Goal: Information Seeking & Learning: Compare options

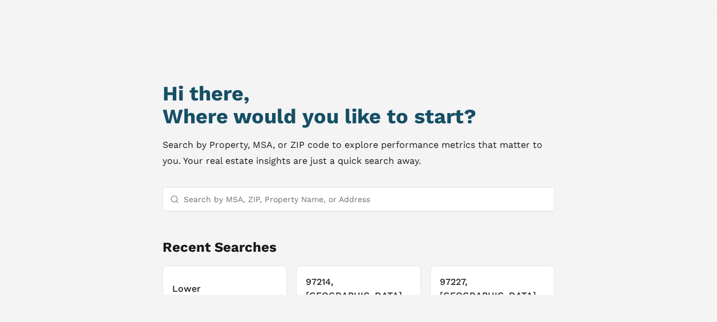
scroll to position [98, 0]
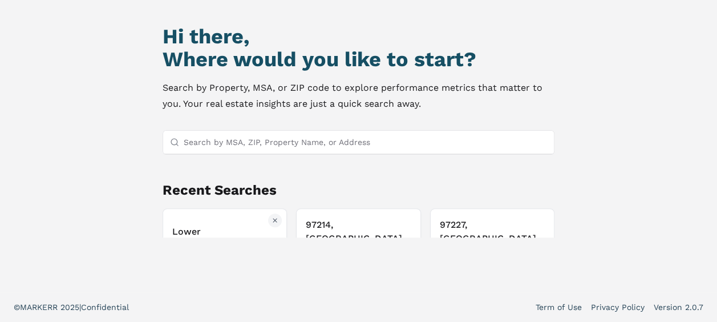
click at [198, 228] on h3 "Lower [PERSON_NAME] Lofts" at bounding box center [224, 238] width 105 height 27
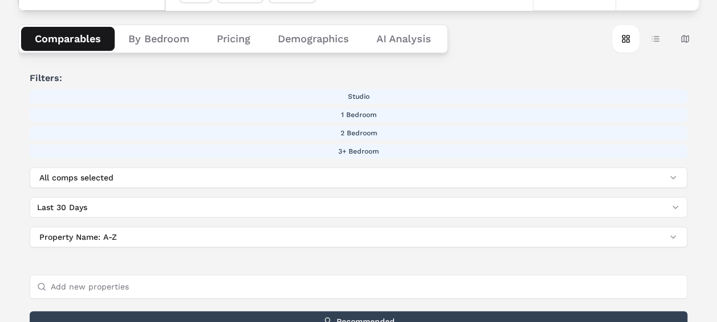
scroll to position [180, 0]
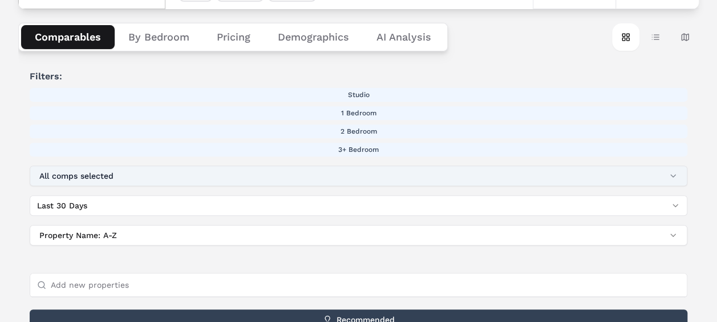
click at [76, 174] on button "All comps selected" at bounding box center [358, 175] width 657 height 21
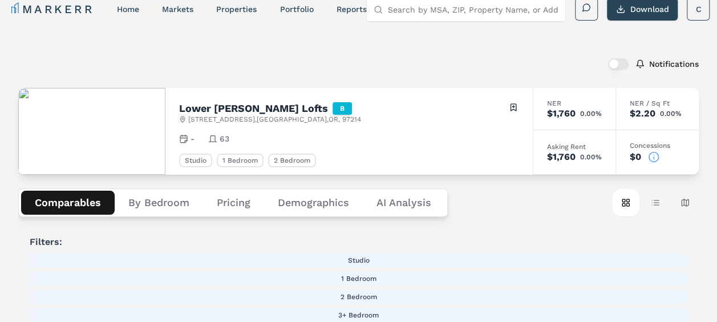
scroll to position [0, 0]
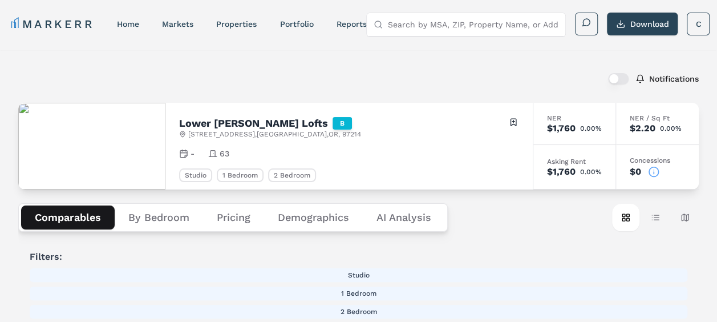
click at [269, 125] on h2 "Lower [PERSON_NAME] Lofts" at bounding box center [253, 123] width 149 height 10
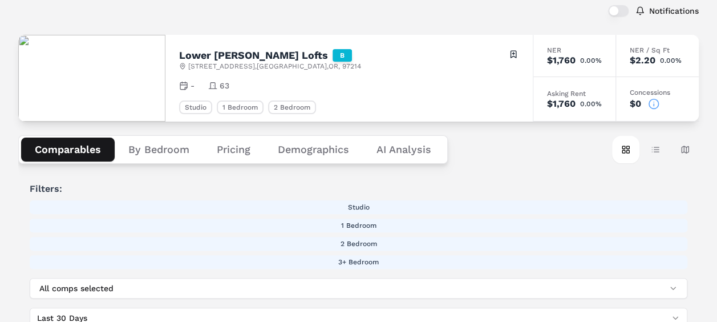
scroll to position [70, 0]
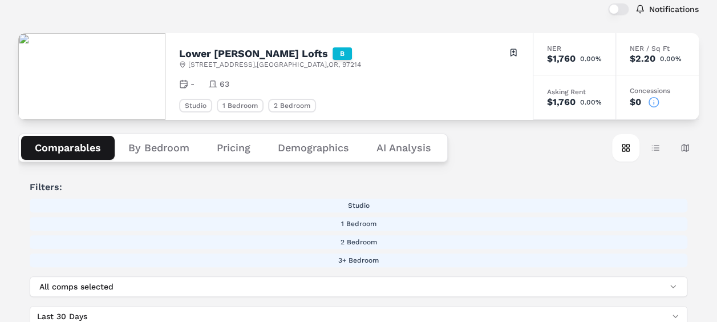
click at [655, 99] on icon at bounding box center [653, 101] width 11 height 11
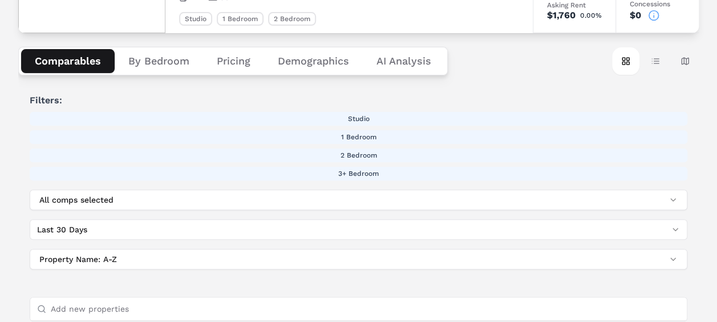
scroll to position [144, 0]
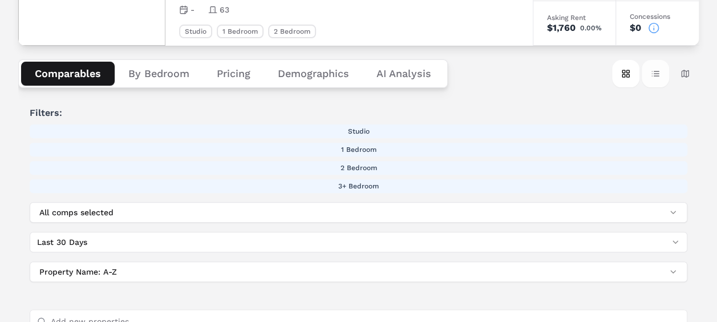
click at [652, 72] on button "Table view" at bounding box center [654, 73] width 27 height 27
click at [680, 72] on button "Map view" at bounding box center [684, 73] width 27 height 27
click at [627, 68] on button "Card view" at bounding box center [625, 73] width 27 height 27
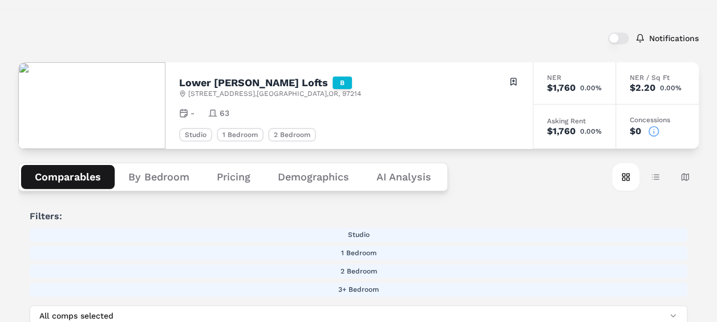
scroll to position [0, 0]
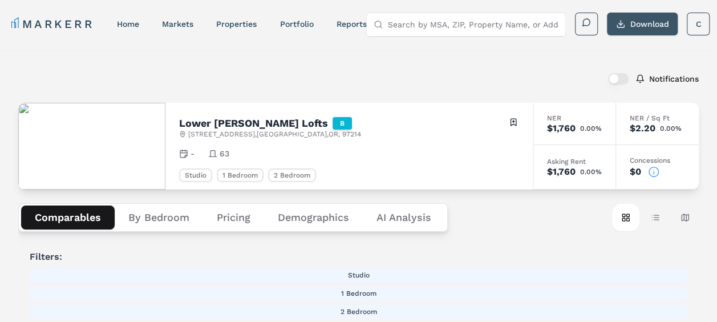
click at [614, 22] on button "Download" at bounding box center [642, 24] width 71 height 23
click at [306, 216] on button "Demographics" at bounding box center [313, 217] width 99 height 24
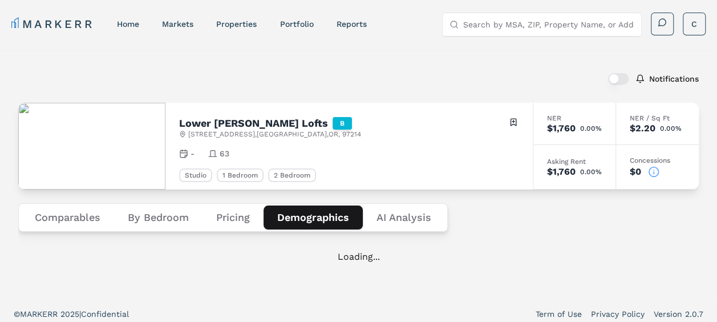
scroll to position [7, 0]
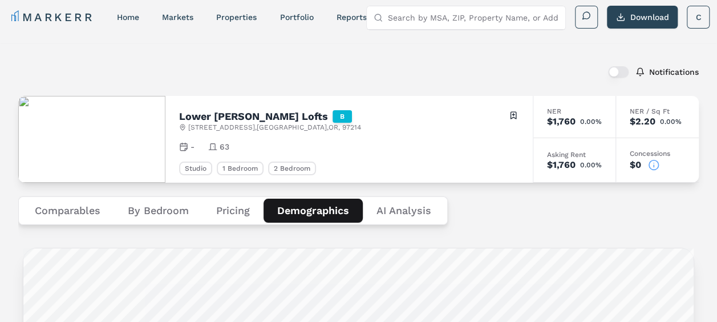
click at [229, 214] on button "Pricing" at bounding box center [232, 210] width 61 height 24
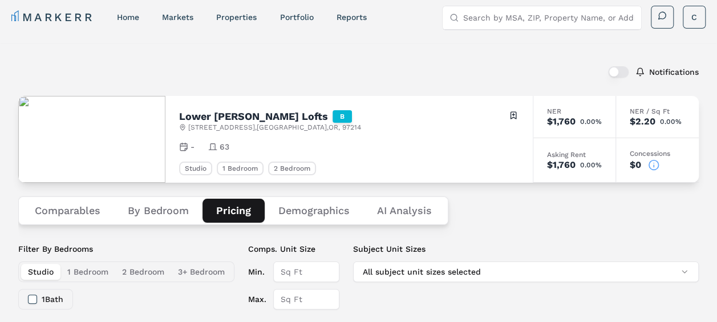
drag, startPoint x: 713, startPoint y: 56, endPoint x: 716, endPoint y: 83, distance: 26.3
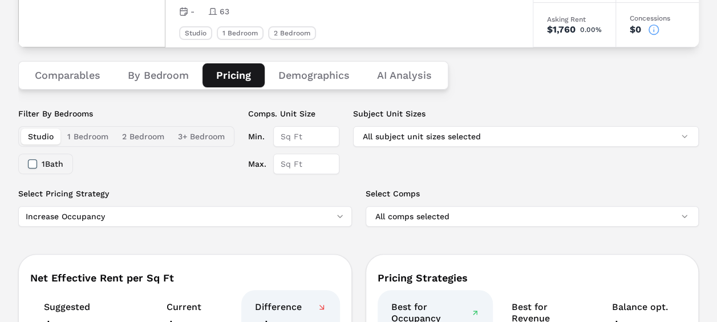
scroll to position [140, 0]
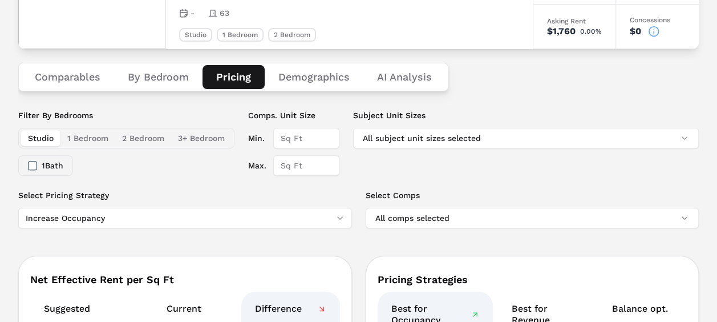
click at [30, 165] on button "1 Bath" at bounding box center [32, 165] width 9 height 9
click at [289, 142] on input "Min." at bounding box center [306, 138] width 66 height 21
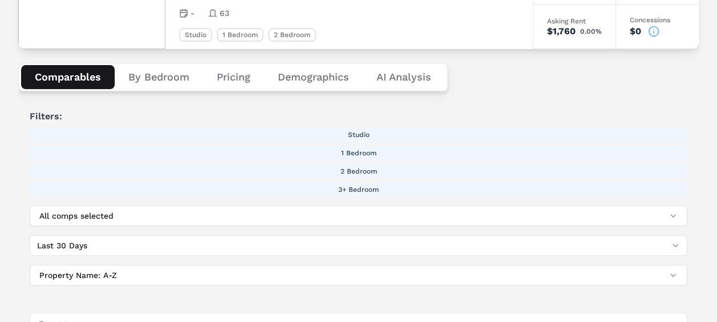
click at [65, 79] on button "Comparables" at bounding box center [68, 77] width 94 height 24
click at [654, 74] on button "Table view" at bounding box center [654, 76] width 27 height 27
click at [628, 75] on button "Card view" at bounding box center [625, 76] width 27 height 27
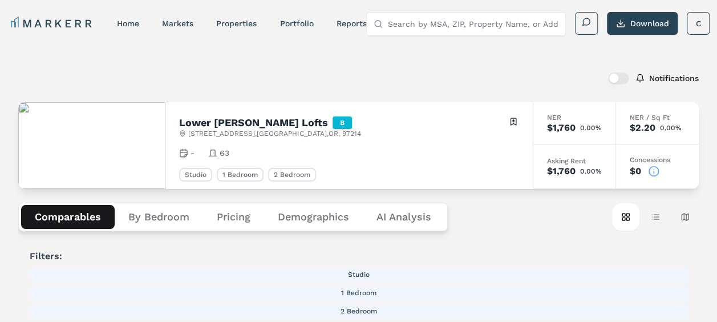
scroll to position [0, 0]
click at [231, 26] on link "properties" at bounding box center [236, 23] width 40 height 9
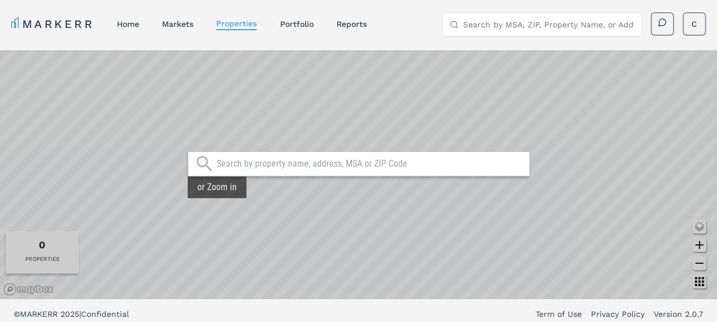
click at [229, 170] on div at bounding box center [359, 163] width 342 height 25
click at [229, 161] on input "text" at bounding box center [370, 163] width 307 height 11
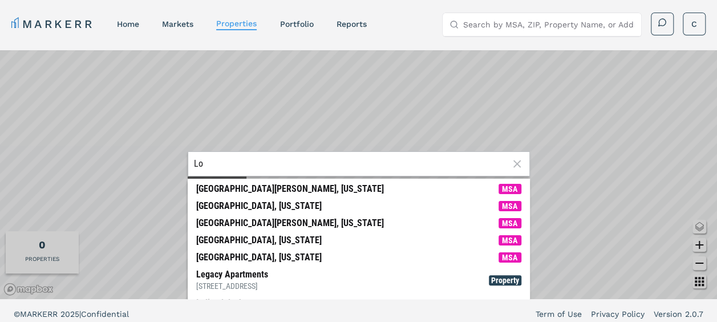
type input "L"
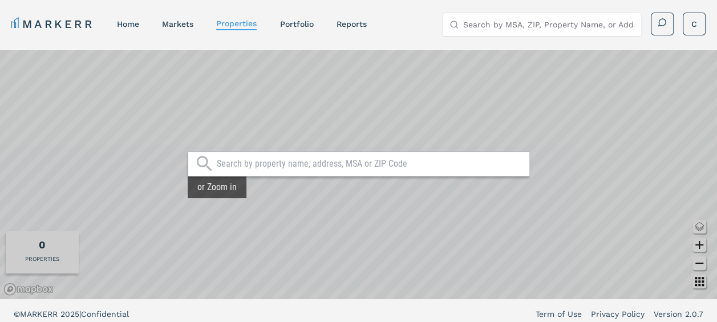
click at [346, 30] on nav "MARKERR home markets properties Portfolio reports" at bounding box center [188, 24] width 355 height 16
click at [347, 23] on link "reports" at bounding box center [351, 23] width 30 height 9
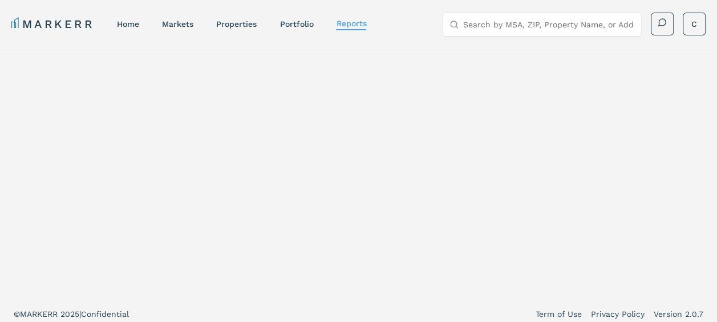
select select "-release_date"
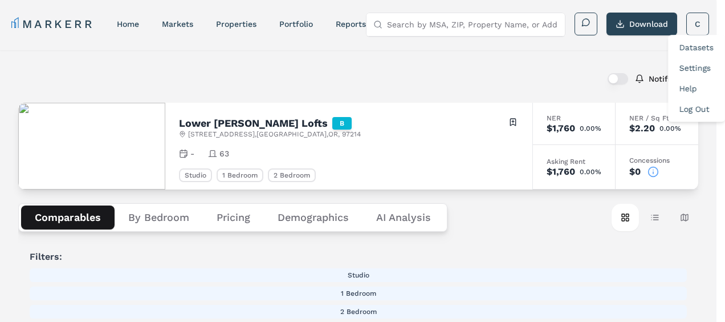
click at [692, 70] on link "Settings" at bounding box center [695, 67] width 31 height 9
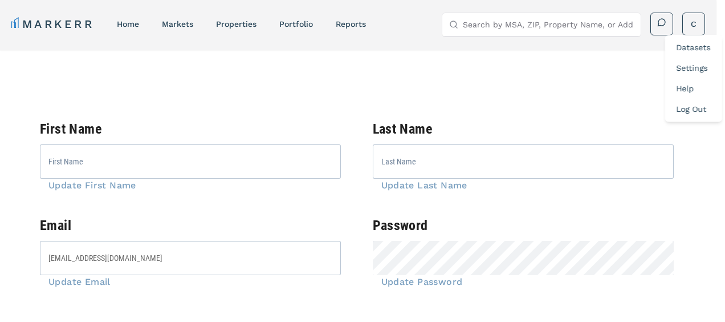
click at [687, 43] on link "Datasets" at bounding box center [694, 47] width 34 height 9
click at [330, 51] on html "MARKERR home markets properties Portfolio reports Search by MSA, ZIP, Property …" at bounding box center [358, 193] width 717 height 387
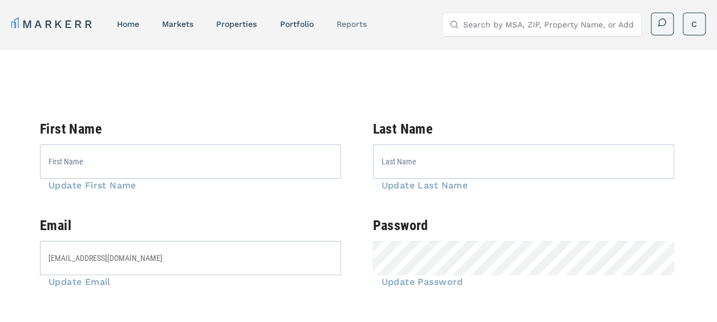
drag, startPoint x: 718, startPoint y: 35, endPoint x: 342, endPoint y: 21, distance: 377.2
click at [342, 21] on link "reports" at bounding box center [351, 23] width 30 height 9
select select "-release_date"
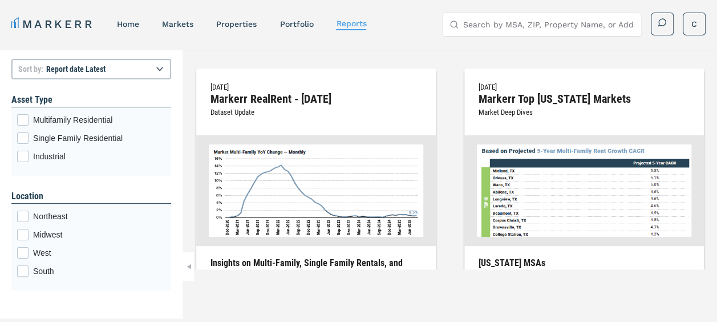
click at [342, 21] on link "reports" at bounding box center [351, 23] width 30 height 9
click at [308, 21] on link "Portfolio" at bounding box center [296, 23] width 34 height 9
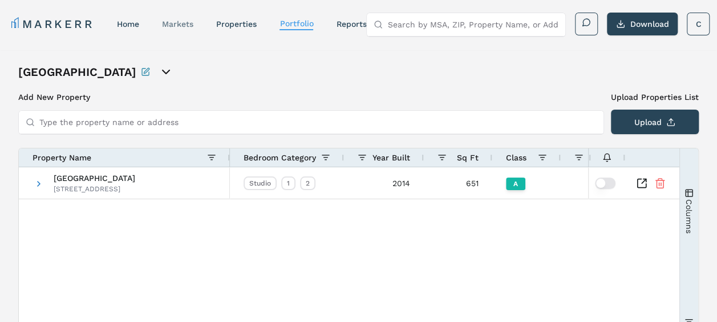
click at [181, 21] on link "markets" at bounding box center [177, 23] width 31 height 9
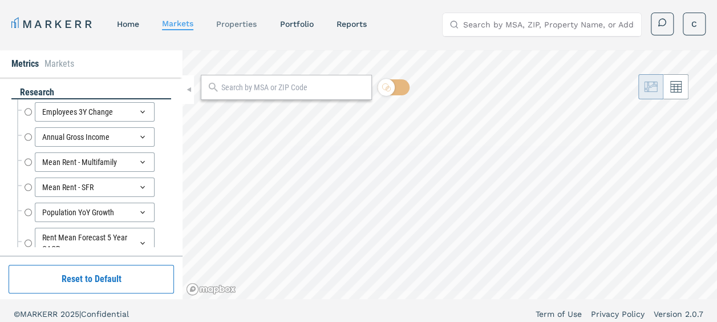
radio input "true"
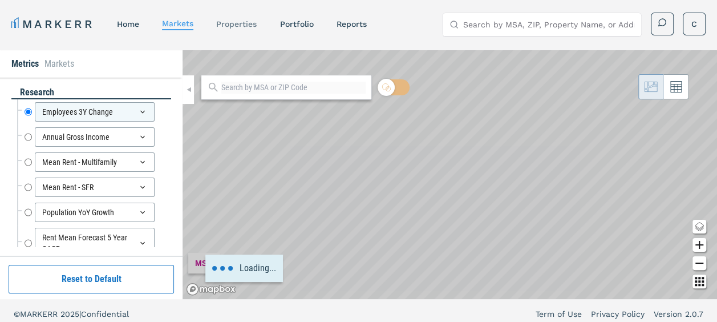
click at [225, 22] on link "properties" at bounding box center [236, 23] width 40 height 9
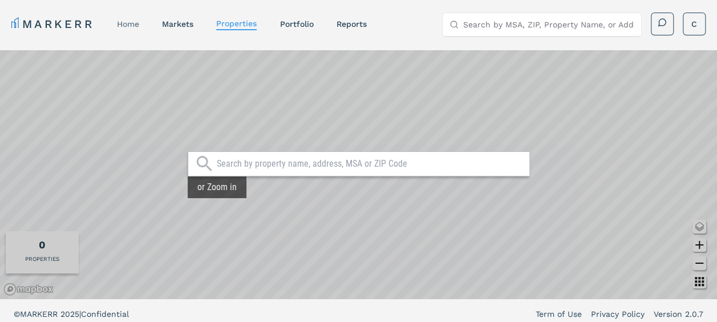
click at [136, 19] on link "home" at bounding box center [128, 23] width 22 height 9
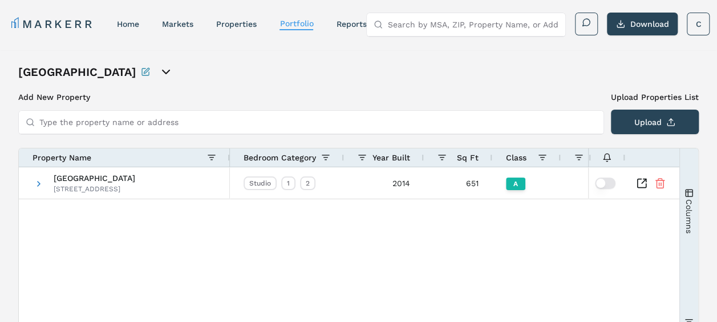
select select "-release_date"
click at [39, 182] on span at bounding box center [38, 183] width 9 height 9
click at [159, 70] on icon "open portfolio options" at bounding box center [166, 72] width 14 height 14
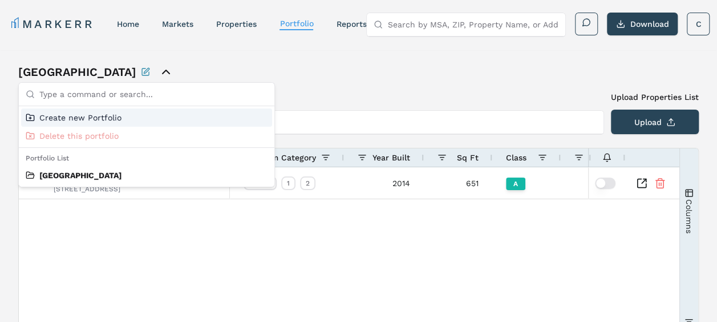
click at [551, 58] on div "Cook Street Add New Property Upload Properties List Type the property name or a…" at bounding box center [358, 239] width 717 height 379
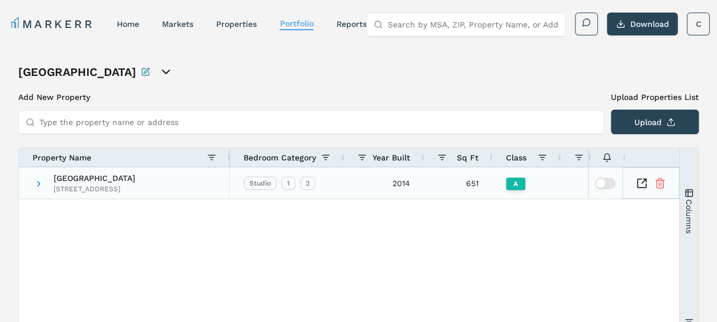
click at [639, 182] on icon "Inspect Comparable" at bounding box center [641, 182] width 11 height 11
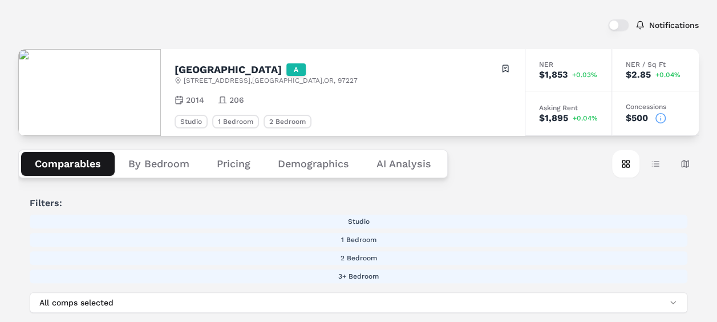
scroll to position [56, 0]
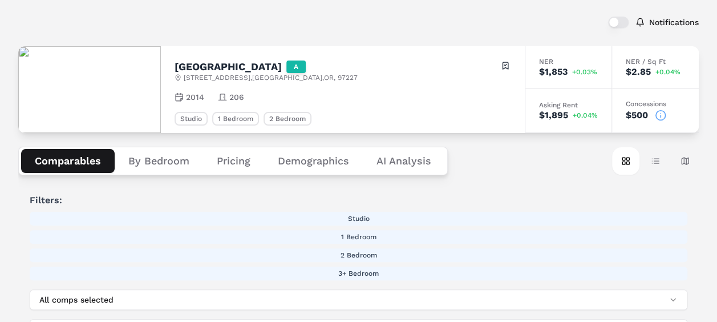
click at [182, 96] on icon at bounding box center [179, 96] width 7 height 0
click at [691, 157] on button "Map view" at bounding box center [684, 160] width 27 height 27
click at [684, 162] on button "Map view" at bounding box center [684, 160] width 27 height 27
click at [659, 25] on label "Notifications" at bounding box center [674, 22] width 50 height 8
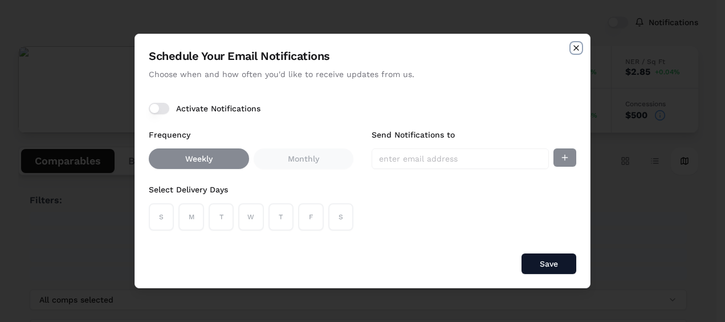
click at [576, 46] on icon "button" at bounding box center [576, 47] width 9 height 9
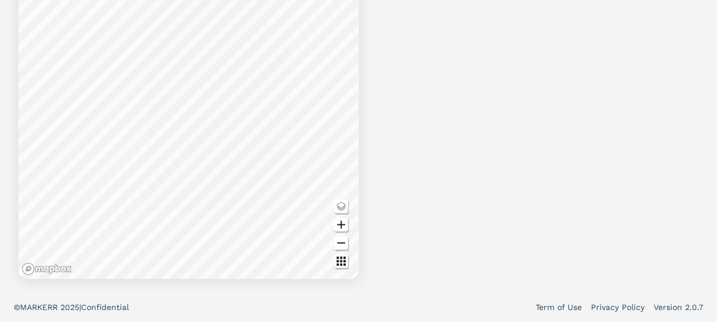
scroll to position [0, 0]
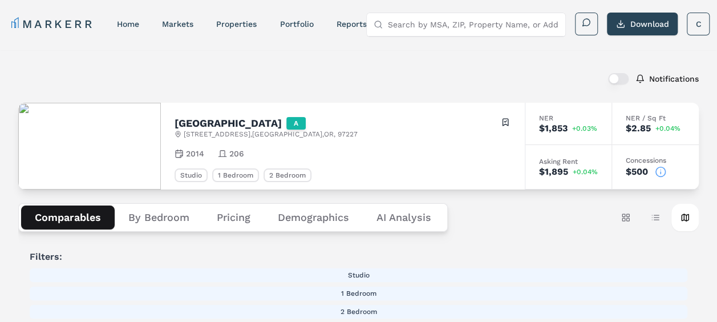
click at [379, 21] on circle at bounding box center [378, 24] width 6 height 6
click at [243, 23] on link "properties" at bounding box center [236, 23] width 40 height 9
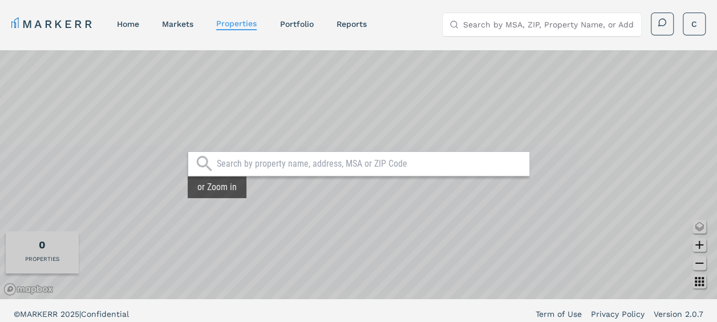
click at [238, 170] on div at bounding box center [359, 163] width 342 height 25
click at [238, 165] on input "text" at bounding box center [370, 163] width 307 height 11
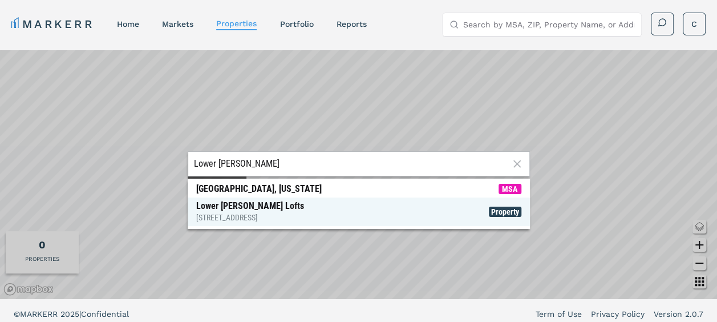
type input "Lower [PERSON_NAME]"
click at [244, 213] on div "[STREET_ADDRESS]" at bounding box center [250, 217] width 108 height 11
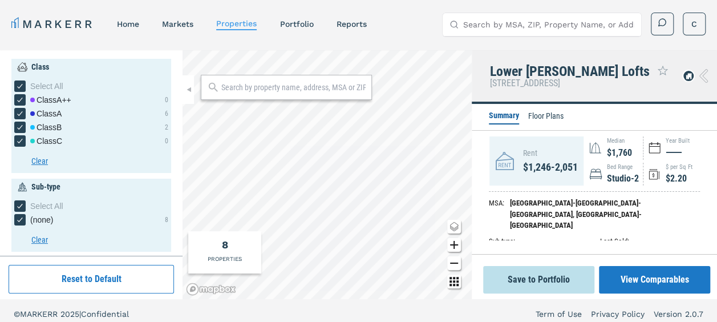
scroll to position [7, 0]
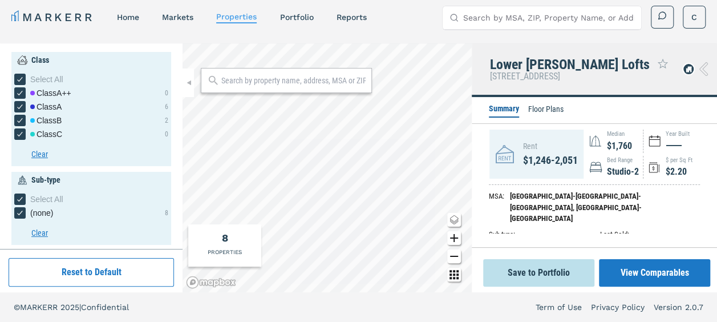
drag, startPoint x: 719, startPoint y: 189, endPoint x: 517, endPoint y: 274, distance: 219.3
click at [517, 274] on button "Save to Portfolio" at bounding box center [538, 272] width 111 height 27
click at [649, 147] on icon at bounding box center [654, 141] width 18 height 18
click at [707, 228] on div "Rent $1,246-2,051 Median $1,760 Year Built ——— Bed Range Studio-2 $ per Sq Ft $…" at bounding box center [594, 196] width 245 height 144
click at [701, 68] on icon at bounding box center [703, 69] width 9 height 14
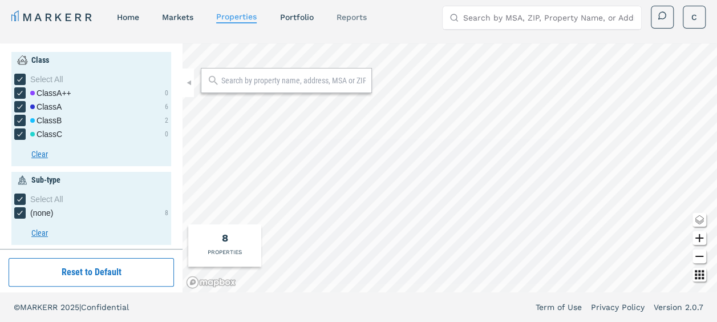
click at [359, 19] on link "reports" at bounding box center [351, 17] width 30 height 9
select select "-release_date"
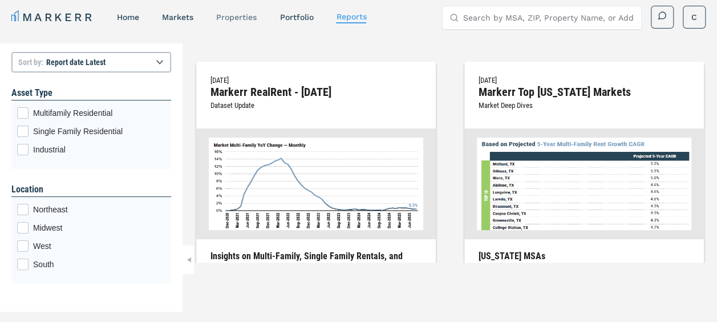
click at [241, 16] on link "properties" at bounding box center [236, 17] width 40 height 9
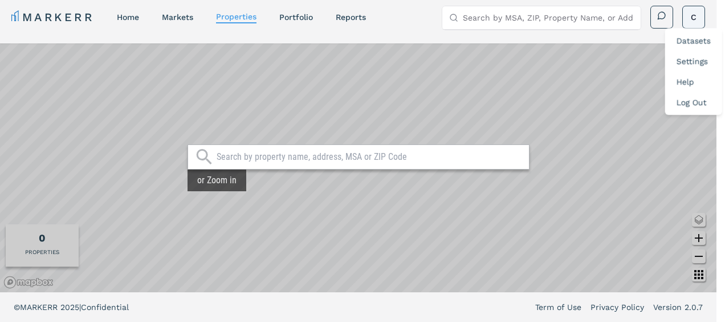
click at [692, 15] on html "MARKERR home markets properties Portfolio reports Search by MSA, ZIP, Property …" at bounding box center [362, 157] width 725 height 328
click at [695, 40] on link "Datasets" at bounding box center [694, 40] width 34 height 9
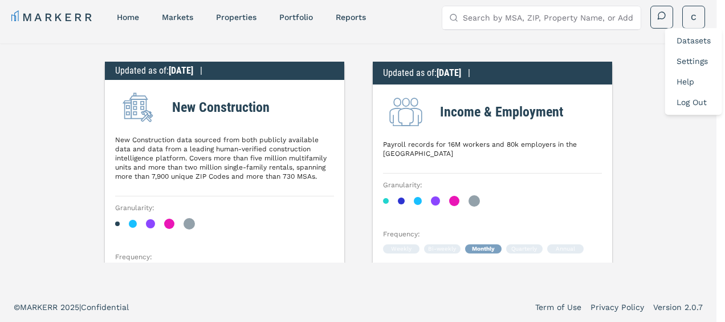
click at [696, 54] on div "Settings" at bounding box center [694, 61] width 52 height 21
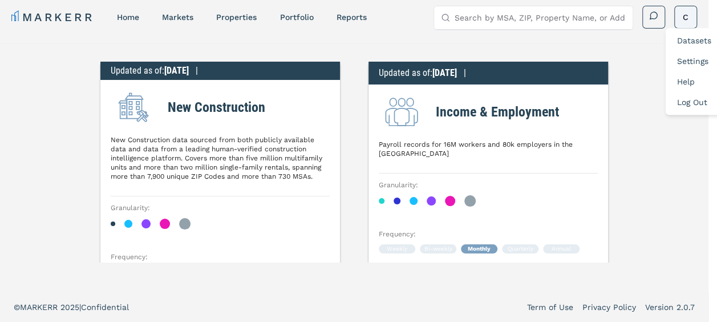
click at [692, 10] on html "MARKERR home markets properties Portfolio reports Search by MSA, ZIP, Property …" at bounding box center [358, 157] width 717 height 328
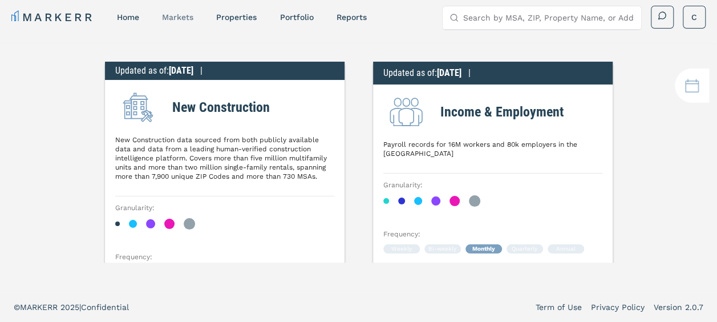
click at [172, 15] on html "MARKERR home markets properties Portfolio reports Search by MSA, ZIP, Property …" at bounding box center [358, 157] width 717 height 328
click at [232, 15] on link "properties" at bounding box center [236, 17] width 40 height 9
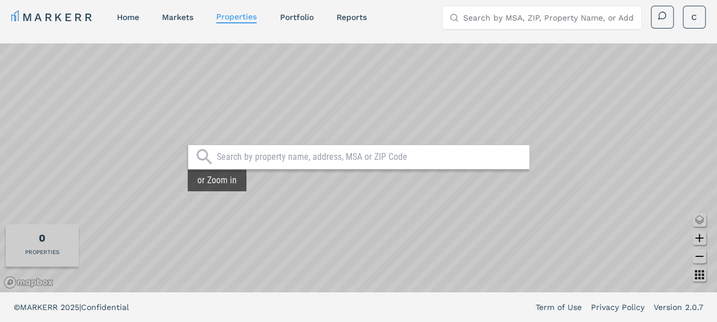
click at [239, 154] on input "text" at bounding box center [370, 156] width 307 height 11
type input "Lower [PERSON_NAME] Lofts"
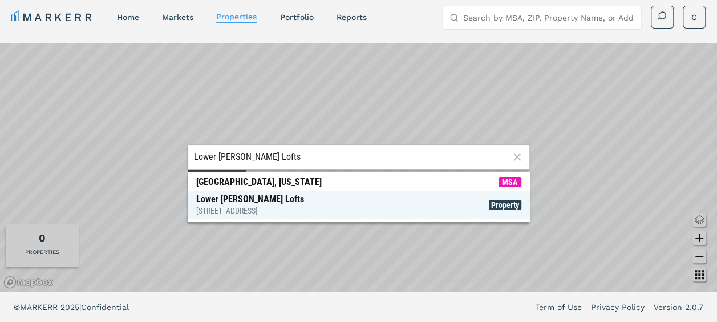
click at [241, 207] on div "[STREET_ADDRESS]" at bounding box center [250, 210] width 108 height 11
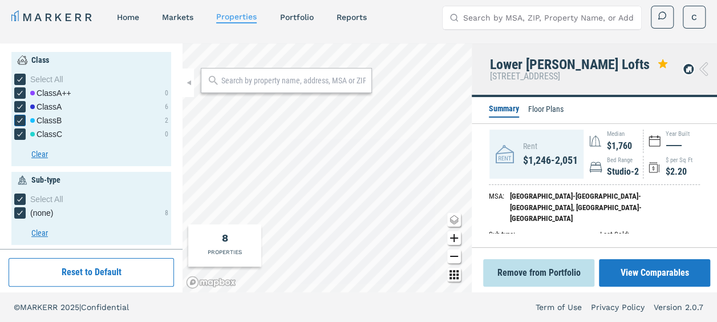
click at [47, 116] on div "Class B" at bounding box center [45, 120] width 31 height 11
click at [22, 116] on input "Class B" at bounding box center [17, 118] width 7 height 7
checkbox input "false"
click at [47, 116] on div "Class B" at bounding box center [45, 120] width 31 height 11
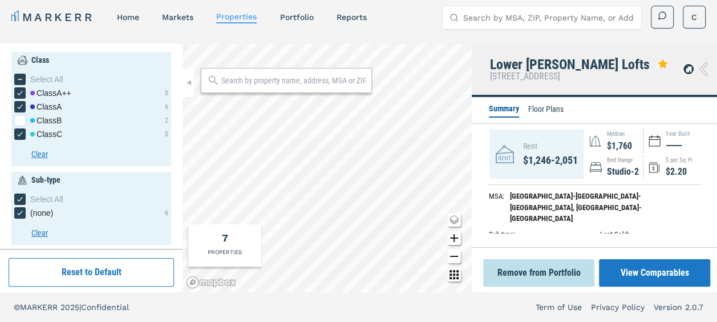
click at [22, 116] on input "Class B" at bounding box center [17, 118] width 7 height 7
checkbox input "true"
click at [376, 19] on div "MARKERR home markets properties Portfolio reports Search by MSA, ZIP, Property …" at bounding box center [358, 17] width 694 height 23
click at [358, 19] on link "reports" at bounding box center [351, 17] width 30 height 9
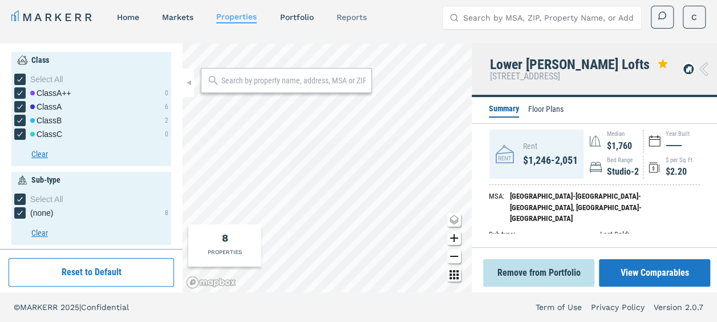
select select "-release_date"
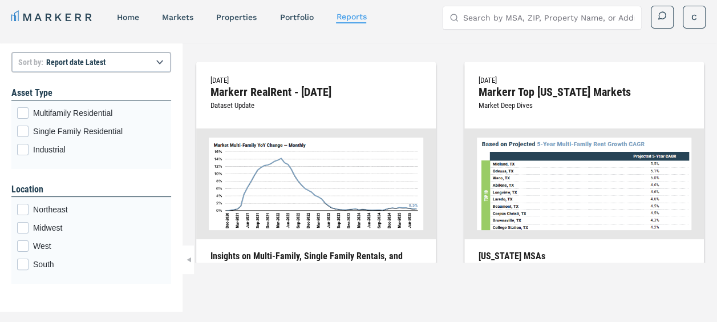
click at [358, 19] on link "reports" at bounding box center [351, 16] width 30 height 9
click at [237, 14] on link "properties" at bounding box center [236, 17] width 40 height 9
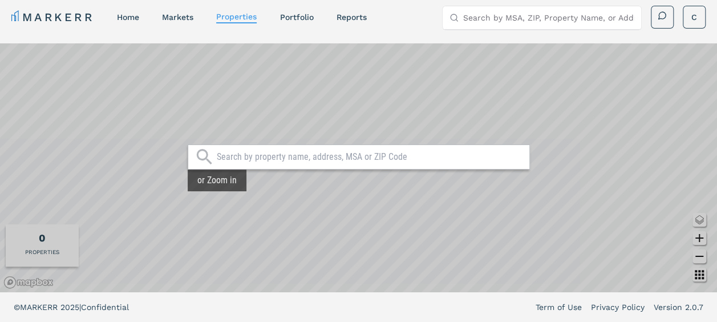
select select "-release_date"
click at [295, 156] on input "text" at bounding box center [370, 156] width 307 height 11
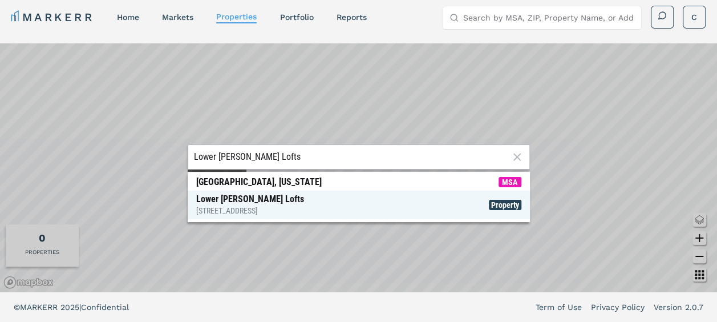
type input "Lower [PERSON_NAME] Lofts"
click at [269, 200] on div "Lower [PERSON_NAME] Lofts [STREET_ADDRESS]" at bounding box center [250, 204] width 108 height 23
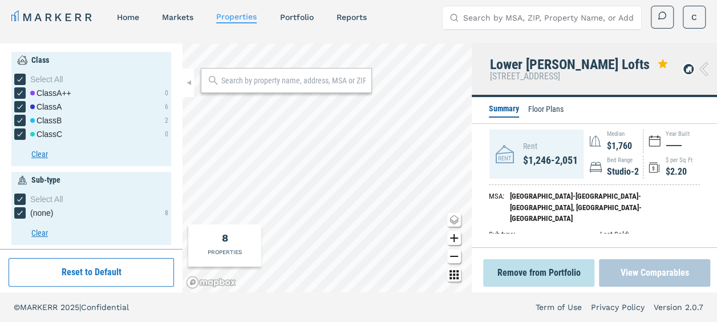
click at [656, 264] on button "View Comparables" at bounding box center [654, 272] width 111 height 27
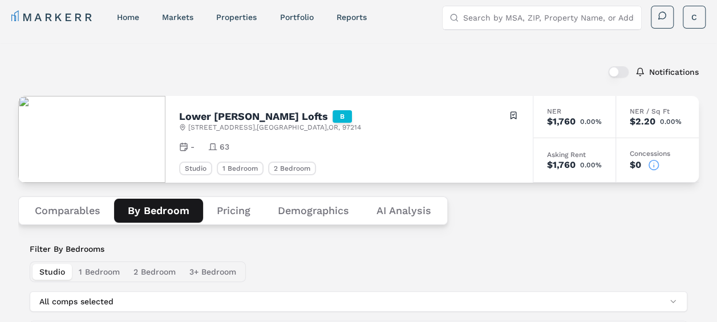
click at [155, 212] on button "By Bedroom" at bounding box center [158, 210] width 89 height 24
click at [402, 66] on div "Notifications" at bounding box center [358, 72] width 680 height 30
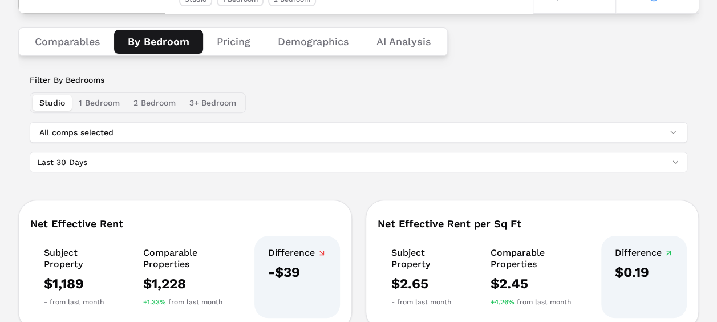
scroll to position [174, 0]
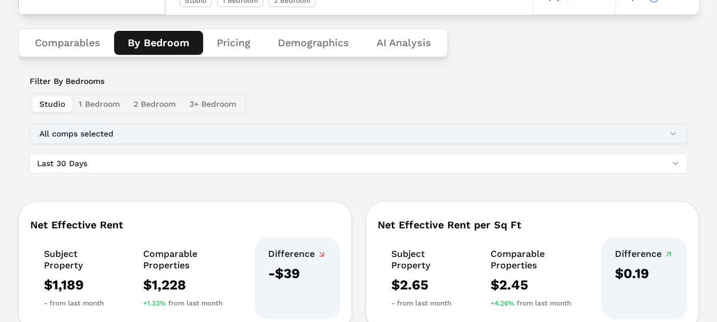
click at [129, 131] on button "All comps selected" at bounding box center [358, 133] width 657 height 21
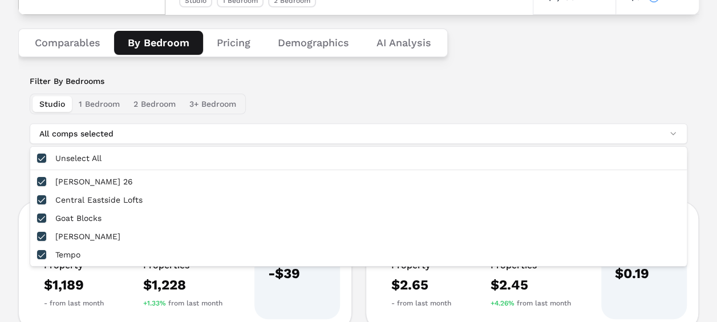
click at [310, 113] on div "Studio 1 Bedroom 2 Bedroom 3+ Bedroom" at bounding box center [358, 104] width 657 height 21
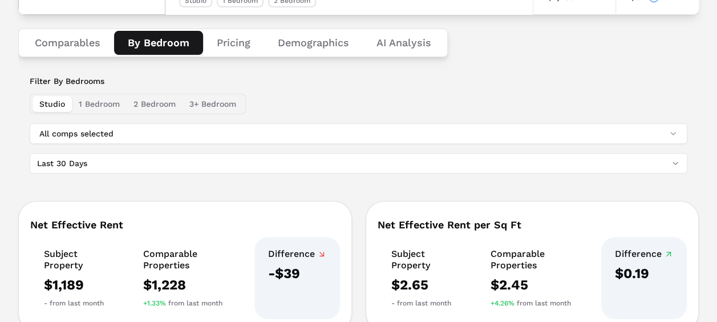
scroll to position [42, 0]
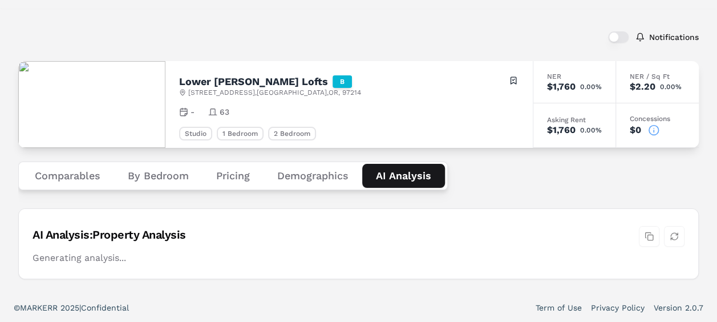
click at [400, 33] on div "Notifications" at bounding box center [358, 37] width 680 height 30
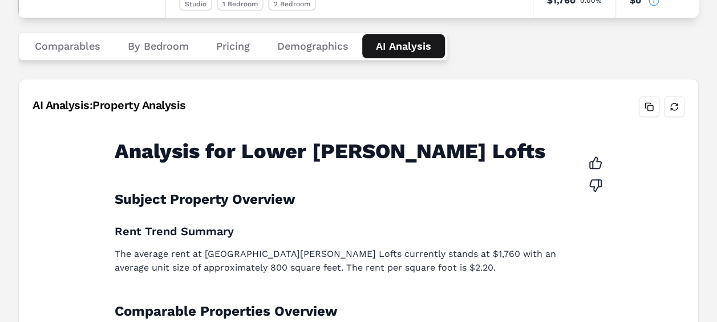
scroll to position [0, 0]
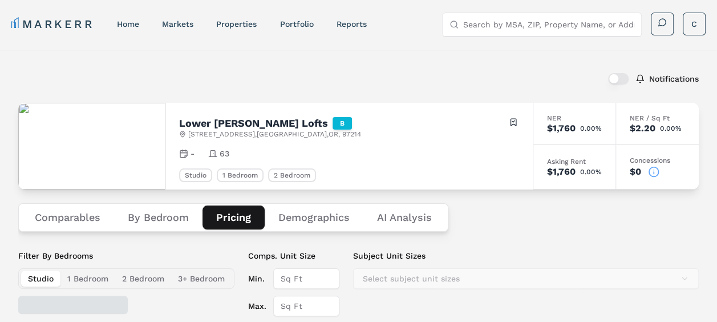
click at [241, 219] on button "Pricing" at bounding box center [233, 217] width 62 height 24
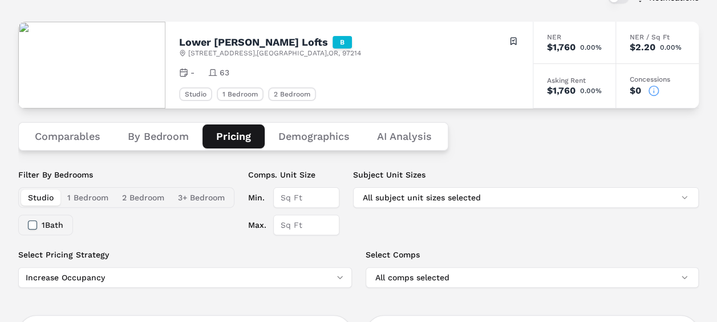
scroll to position [84, 0]
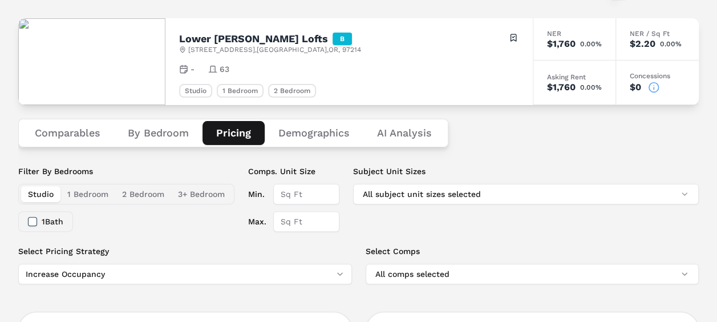
click at [194, 71] on span "-" at bounding box center [192, 68] width 4 height 11
click at [188, 67] on icon at bounding box center [183, 68] width 9 height 9
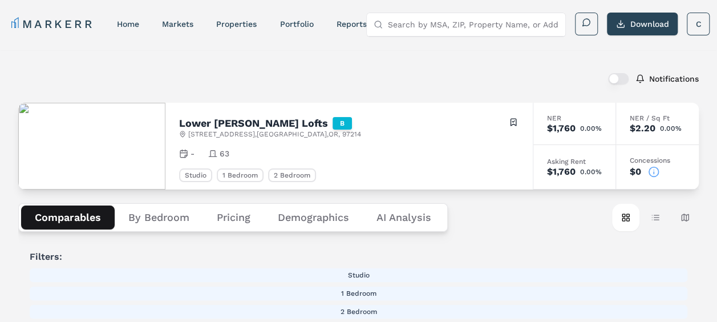
click at [68, 220] on button "Comparables" at bounding box center [68, 217] width 94 height 24
click at [492, 79] on div "Notifications" at bounding box center [358, 79] width 680 height 30
click at [212, 175] on div "Studio" at bounding box center [195, 175] width 33 height 14
click at [263, 173] on div "1 Bedroom" at bounding box center [240, 175] width 47 height 14
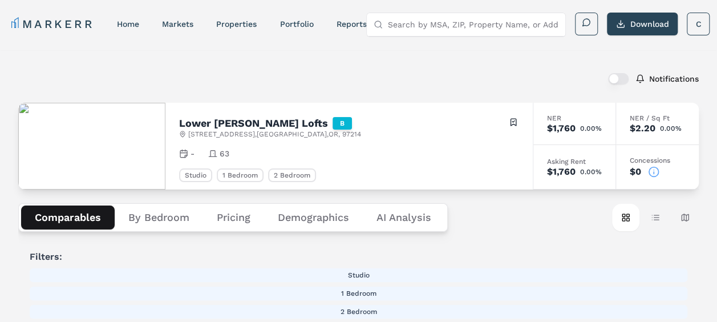
click at [194, 152] on span "-" at bounding box center [192, 153] width 4 height 11
click at [188, 151] on icon at bounding box center [183, 153] width 9 height 9
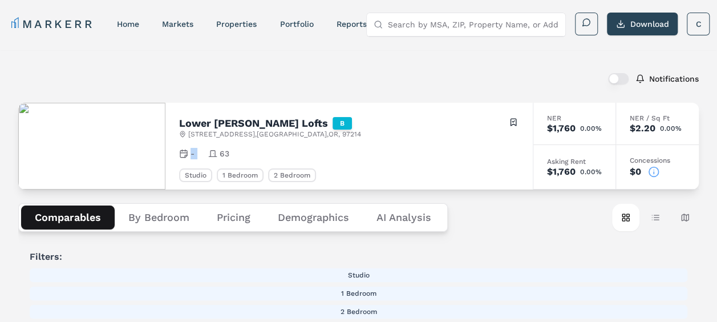
click at [188, 151] on icon at bounding box center [183, 153] width 9 height 9
click at [371, 125] on div "Lower [PERSON_NAME] Lofts B [STREET_ADDRESS] Toggle portfolio menu" at bounding box center [349, 127] width 340 height 22
click at [615, 77] on button "button" at bounding box center [618, 78] width 21 height 11
click at [239, 220] on button "Pricing" at bounding box center [233, 217] width 61 height 24
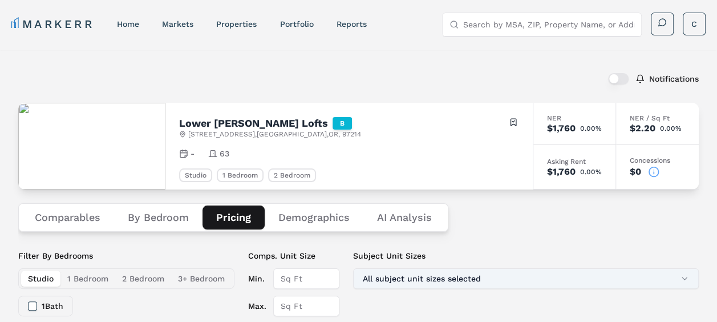
click at [630, 277] on button "All subject unit sizes selected" at bounding box center [526, 278] width 346 height 21
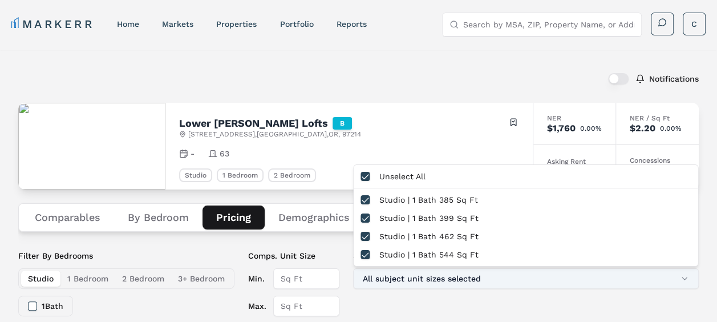
click at [630, 277] on button "All subject unit sizes selected" at bounding box center [526, 278] width 346 height 21
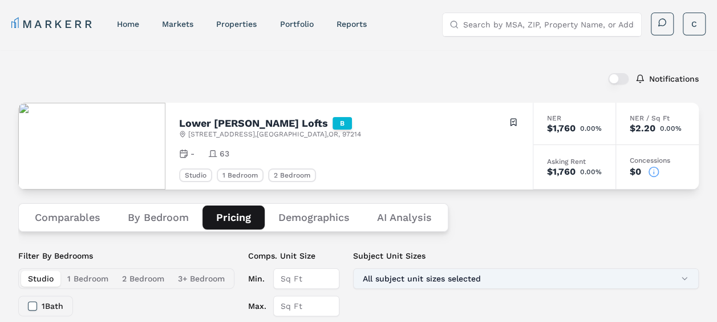
click at [630, 277] on button "All subject unit sizes selected" at bounding box center [526, 278] width 346 height 21
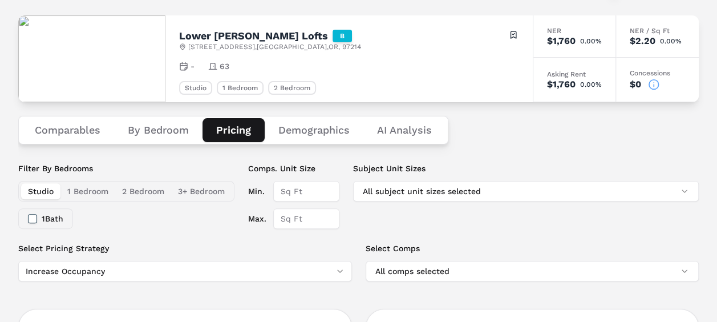
scroll to position [72, 0]
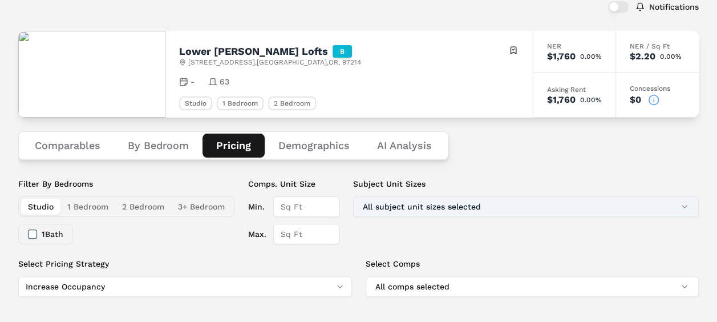
click at [686, 209] on button "All subject unit sizes selected" at bounding box center [526, 206] width 346 height 21
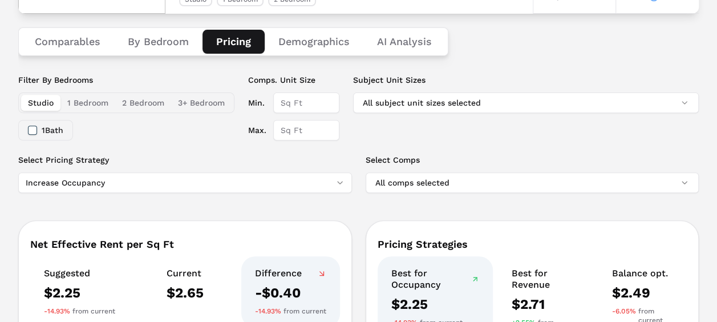
scroll to position [174, 0]
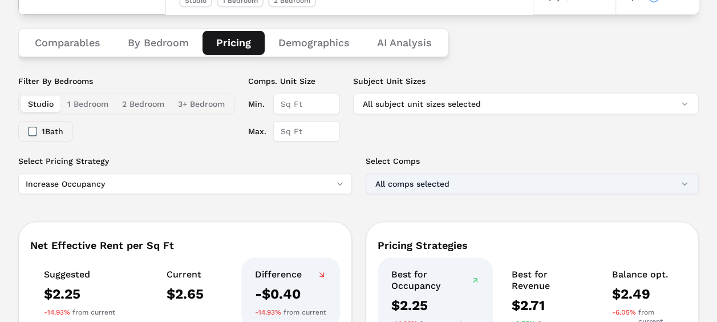
click at [678, 186] on button "All comps selected" at bounding box center [533, 183] width 334 height 21
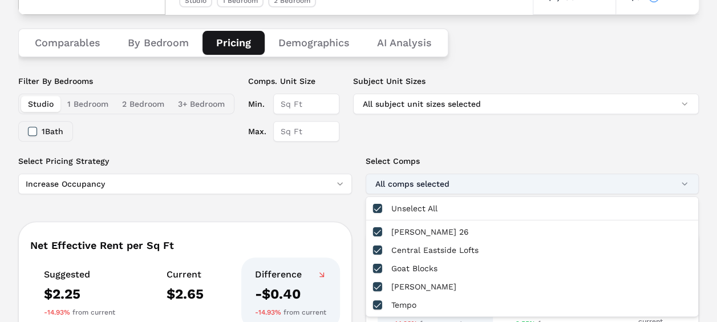
click at [678, 186] on button "All comps selected" at bounding box center [533, 183] width 334 height 21
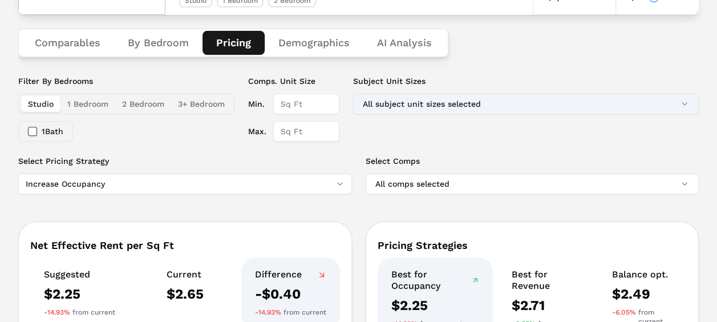
click at [664, 103] on button "All subject unit sizes selected" at bounding box center [526, 104] width 346 height 21
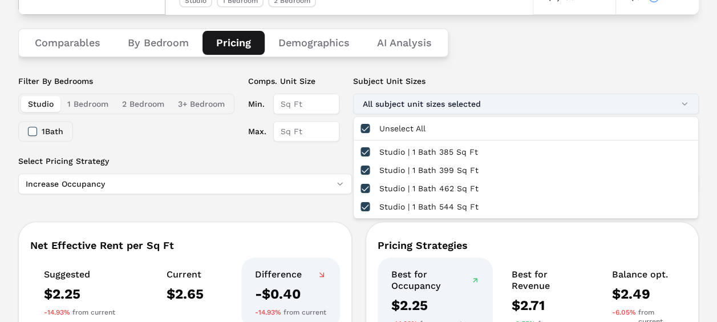
click at [664, 105] on button "All subject unit sizes selected" at bounding box center [526, 104] width 346 height 21
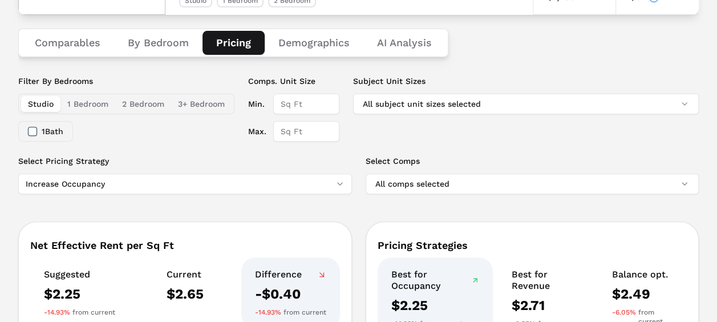
click at [101, 108] on button "1 Bedroom" at bounding box center [87, 104] width 55 height 16
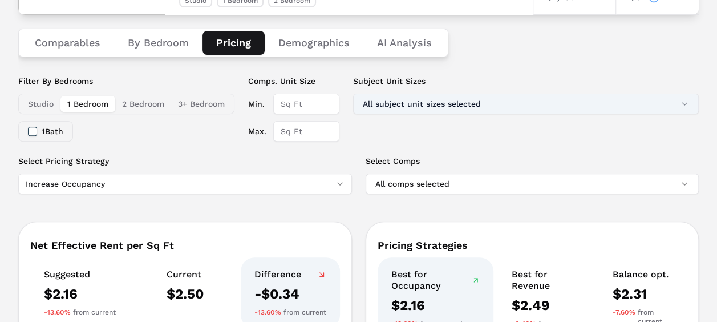
click at [623, 107] on button "All subject unit sizes selected" at bounding box center [526, 104] width 346 height 21
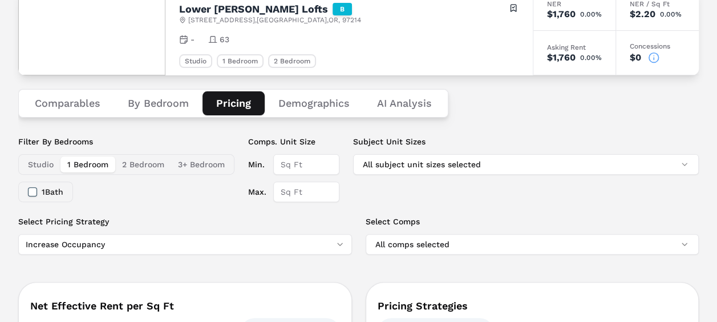
scroll to position [116, 0]
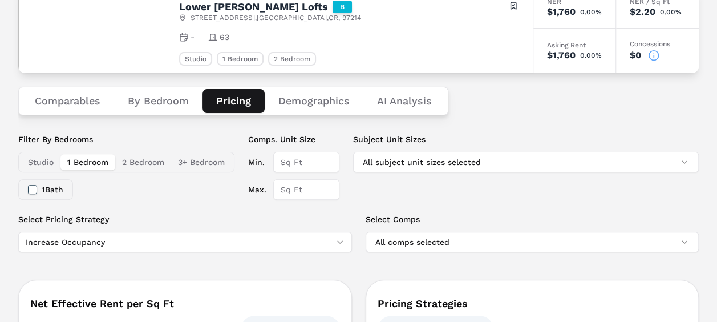
click at [184, 163] on button "3+ Bedroom" at bounding box center [201, 162] width 60 height 16
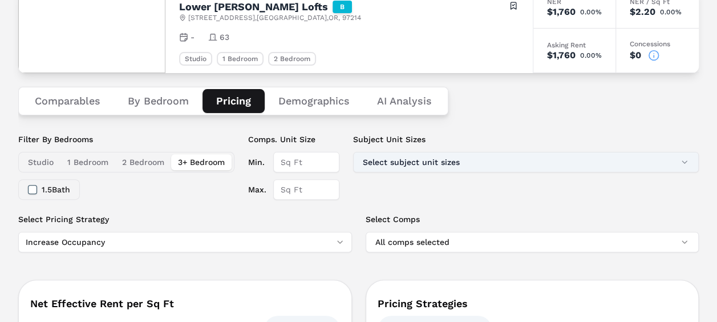
click at [525, 164] on button "Select subject unit sizes" at bounding box center [526, 162] width 346 height 21
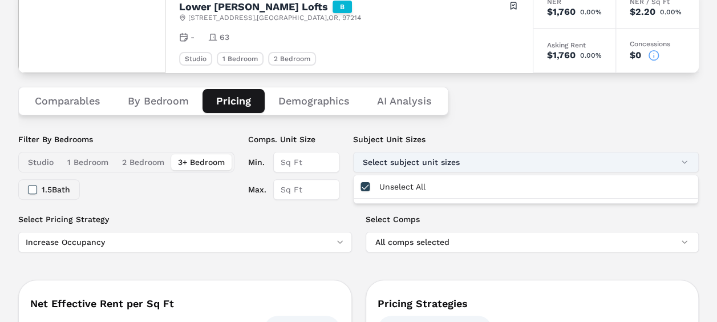
click at [525, 164] on button "Select subject unit sizes" at bounding box center [526, 162] width 346 height 21
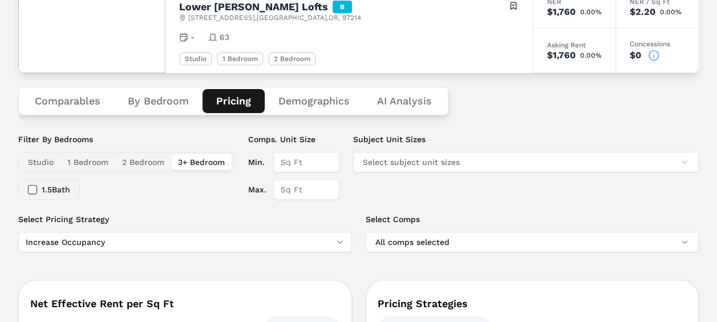
drag, startPoint x: 525, startPoint y: 164, endPoint x: 140, endPoint y: 163, distance: 384.3
click at [140, 163] on div "Filter By Bedrooms Studio 1 Bedroom 2 Bedroom 3+ Bedroom 1.5 Bath Comps. Unit S…" at bounding box center [358, 173] width 680 height 80
click at [140, 163] on button "2 Bedroom" at bounding box center [143, 162] width 56 height 16
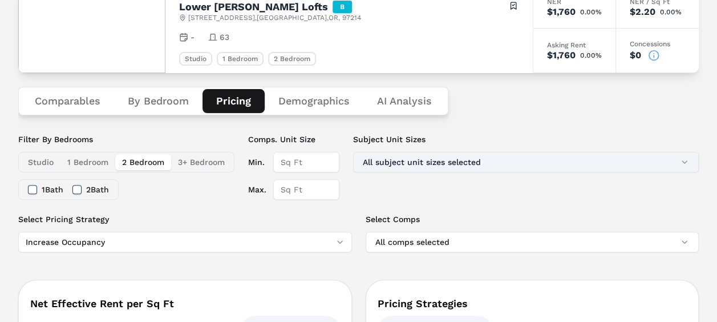
click at [684, 162] on button "All subject unit sizes selected" at bounding box center [526, 162] width 346 height 21
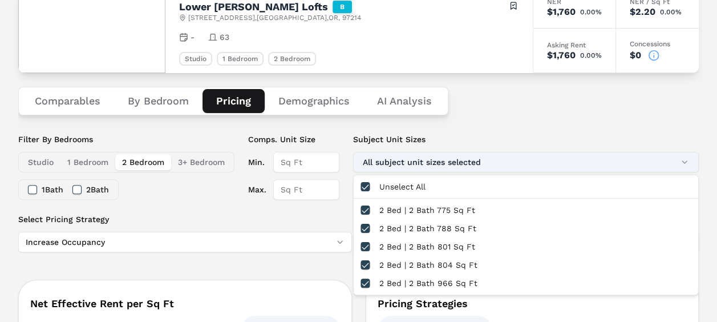
click at [684, 162] on button "All subject unit sizes selected" at bounding box center [526, 162] width 346 height 21
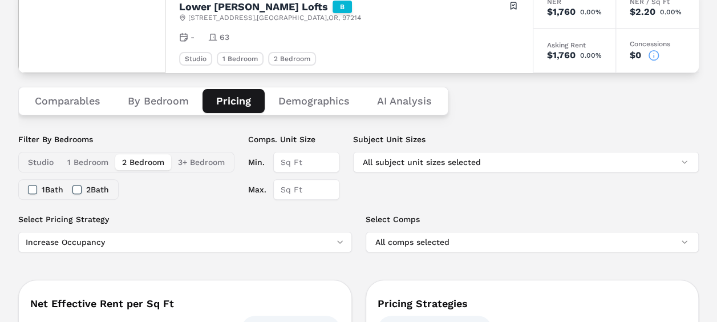
click at [34, 192] on button "1 Bath" at bounding box center [32, 189] width 9 height 9
click at [76, 193] on button "2 Bath" at bounding box center [76, 189] width 9 height 9
click at [34, 156] on button "Studio" at bounding box center [40, 162] width 39 height 16
click at [32, 194] on div "1 Bath" at bounding box center [45, 189] width 35 height 19
click at [112, 202] on div "Filter By Bedrooms Studio 1 Bedroom 2 Bedroom 3+ Bedroom 1 Bath Comps. Unit Siz…" at bounding box center [358, 173] width 680 height 80
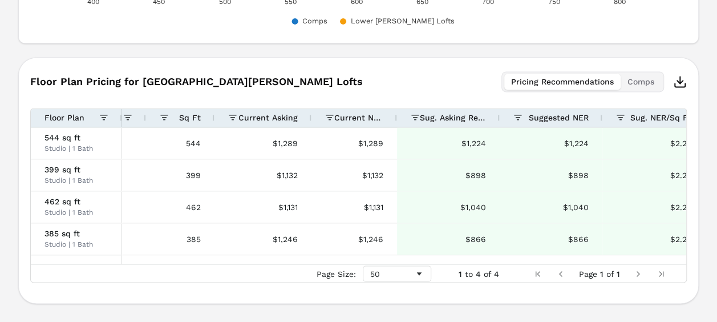
scroll to position [0, 140]
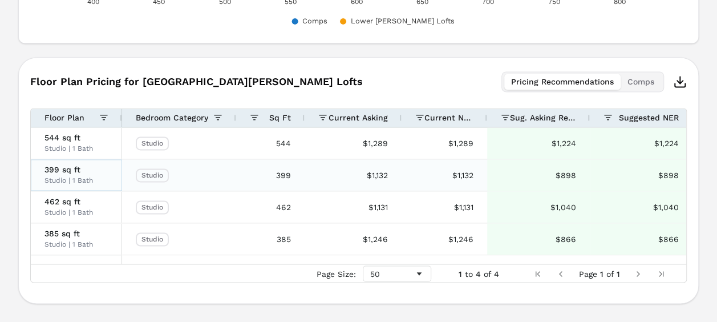
click at [64, 170] on span "399 sq ft" at bounding box center [76, 169] width 64 height 8
click at [217, 117] on span at bounding box center [217, 117] width 9 height 9
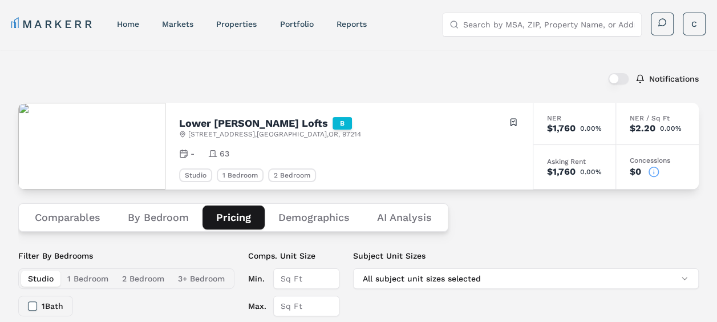
click at [132, 25] on link "home" at bounding box center [128, 23] width 22 height 9
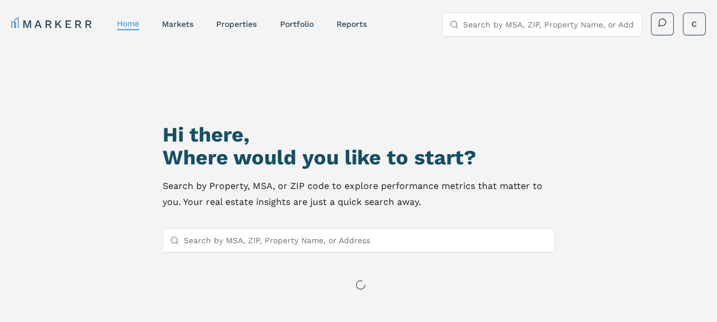
click at [133, 27] on link "home" at bounding box center [128, 23] width 22 height 9
